Goal: Task Accomplishment & Management: Use online tool/utility

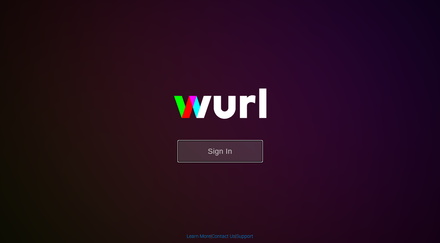
click at [221, 151] on button "Sign In" at bounding box center [220, 151] width 85 height 22
click at [240, 160] on button "Sign In" at bounding box center [220, 151] width 85 height 22
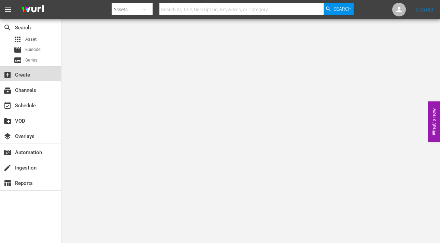
click at [17, 70] on div "add_box Create" at bounding box center [30, 74] width 61 height 14
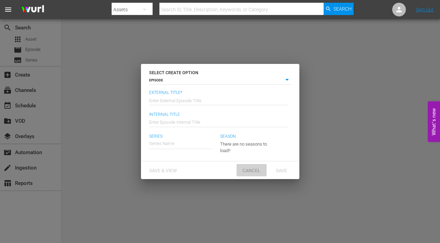
click at [249, 172] on span "Cancel" at bounding box center [251, 170] width 29 height 5
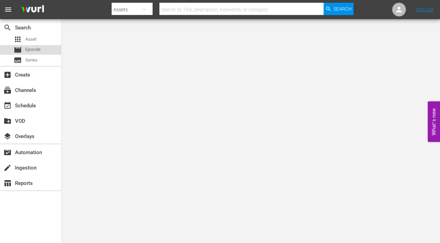
click at [34, 49] on span "Episode" at bounding box center [32, 49] width 15 height 7
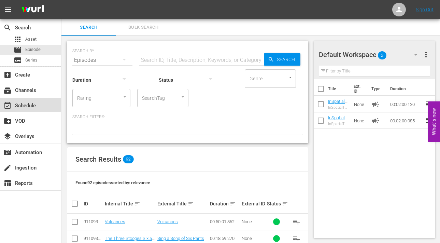
click at [27, 107] on div "event_available Schedule" at bounding box center [19, 104] width 38 height 6
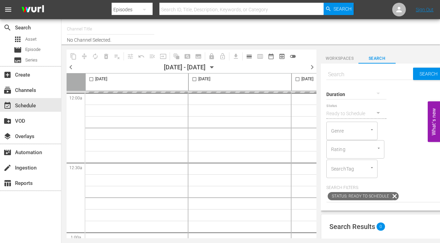
type input "InSpatial origIN A1 (2094)"
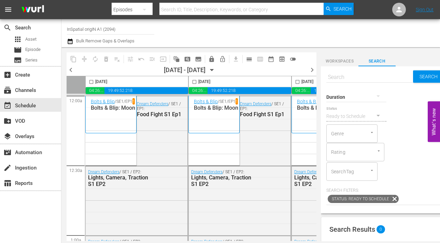
click at [312, 70] on span "chevron_right" at bounding box center [312, 70] width 9 height 9
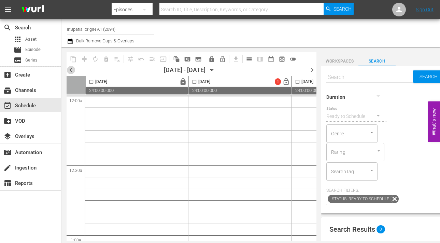
click at [71, 71] on span "chevron_left" at bounding box center [71, 70] width 9 height 9
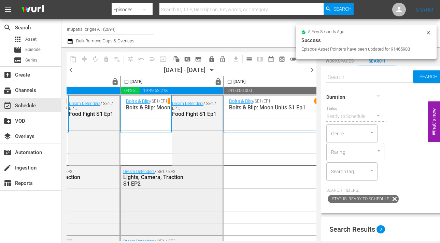
scroll to position [0, 390]
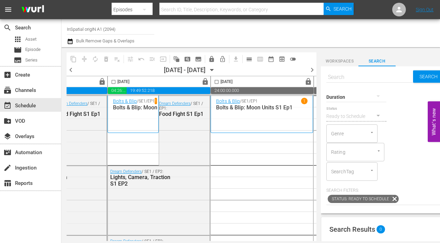
click at [113, 84] on input "checkbox" at bounding box center [114, 83] width 8 height 8
checkbox input "true"
click at [70, 58] on span "content_copy" at bounding box center [73, 59] width 7 height 7
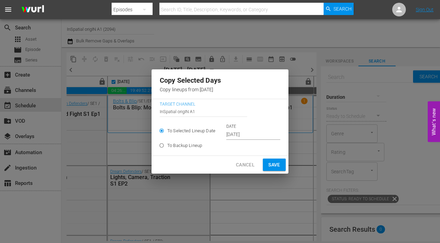
click at [238, 133] on input "[DATE]" at bounding box center [253, 134] width 54 height 10
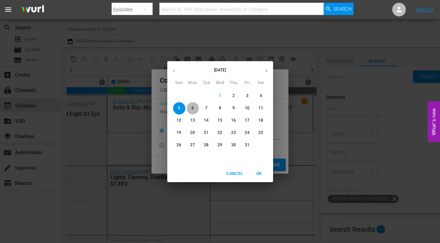
click at [193, 107] on span "6" at bounding box center [193, 108] width 12 height 6
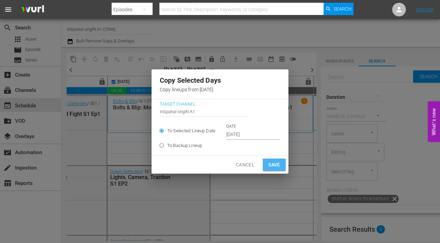
click at [263, 162] on button "Save" at bounding box center [274, 165] width 23 height 13
type input "[DATE]"
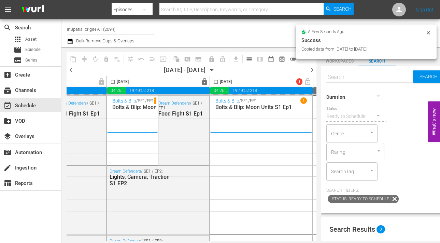
scroll to position [0, 391]
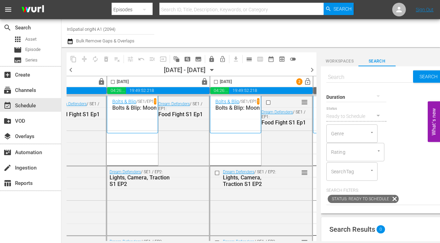
click at [113, 83] on input "checkbox" at bounding box center [113, 83] width 8 height 8
checkbox input "true"
click at [74, 61] on span "content_copy" at bounding box center [73, 59] width 7 height 7
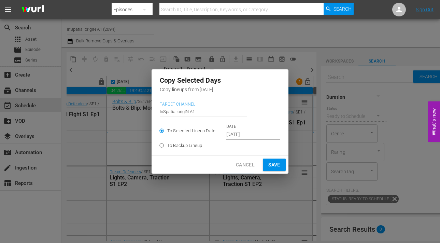
click at [241, 136] on input "[DATE]" at bounding box center [253, 134] width 54 height 10
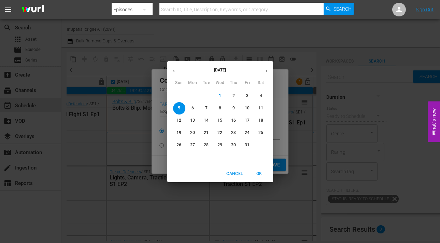
click at [208, 108] on span "7" at bounding box center [207, 108] width 12 height 6
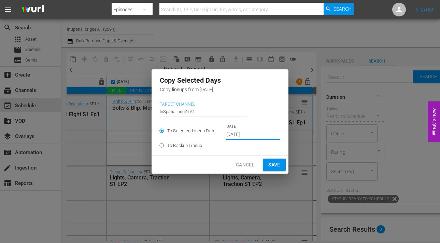
click at [268, 164] on span "Save" at bounding box center [274, 165] width 12 height 9
type input "[DATE]"
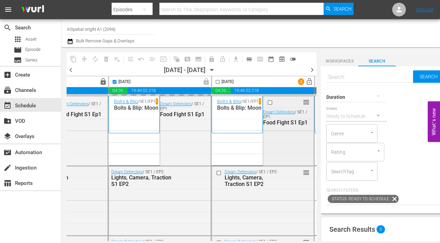
scroll to position [0, 390]
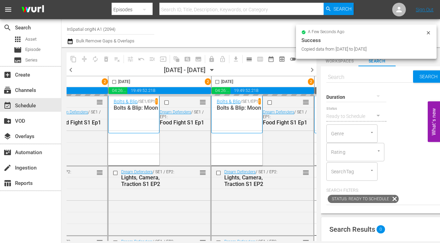
checkbox input "false"
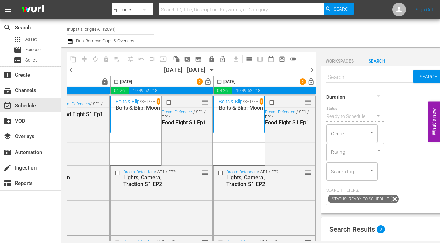
scroll to position [0, 494]
click at [205, 82] on span "lock_open" at bounding box center [208, 82] width 8 height 8
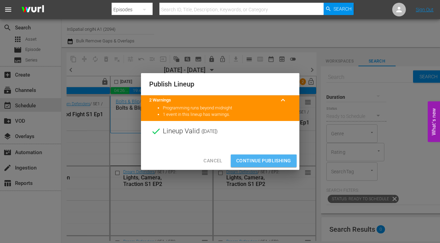
click at [261, 163] on span "Continue Publishing" at bounding box center [263, 160] width 55 height 9
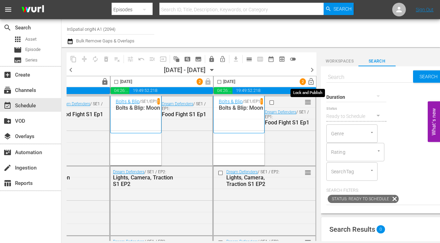
click at [308, 81] on span "lock_open" at bounding box center [311, 82] width 8 height 8
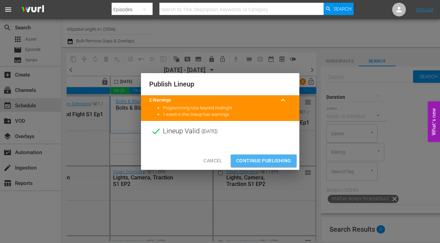
click at [268, 163] on span "Continue Publishing" at bounding box center [263, 160] width 55 height 9
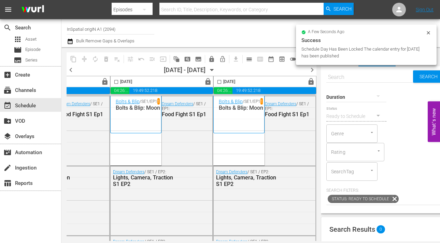
scroll to position [0, 493]
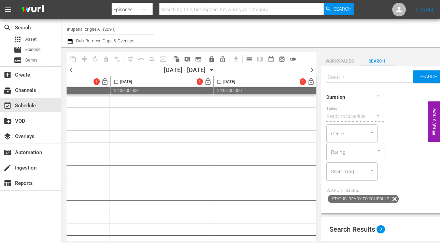
click at [71, 69] on span "chevron_left" at bounding box center [71, 70] width 9 height 9
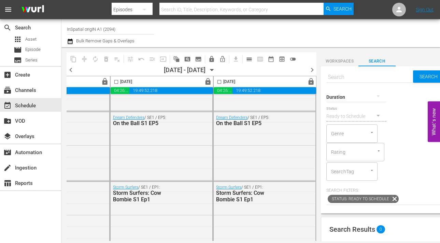
scroll to position [175, 493]
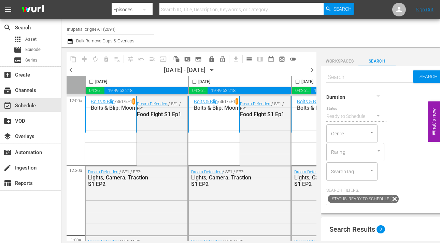
scroll to position [175, 493]
